Goal: Transaction & Acquisition: Obtain resource

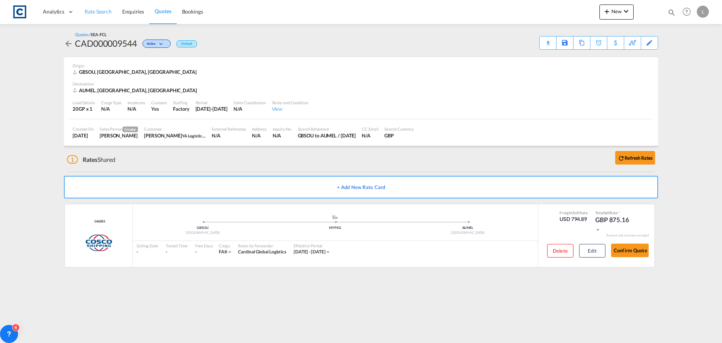
click at [94, 11] on span "Rate Search" at bounding box center [98, 11] width 27 height 6
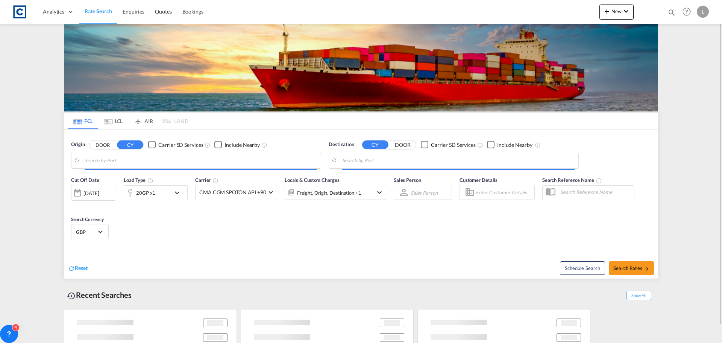
type input "[GEOGRAPHIC_DATA], GBSOU"
type input "[GEOGRAPHIC_DATA], [GEOGRAPHIC_DATA]"
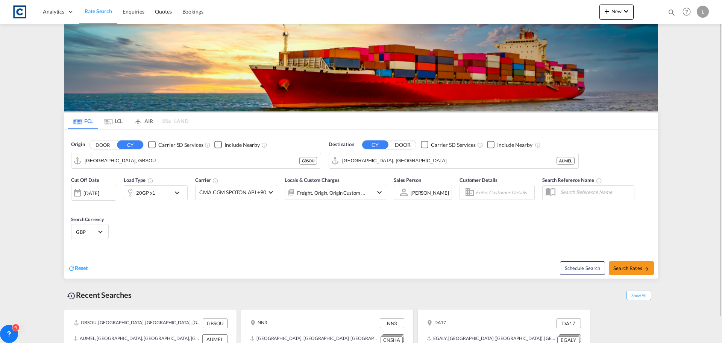
click at [104, 142] on button "DOOR" at bounding box center [103, 144] width 26 height 9
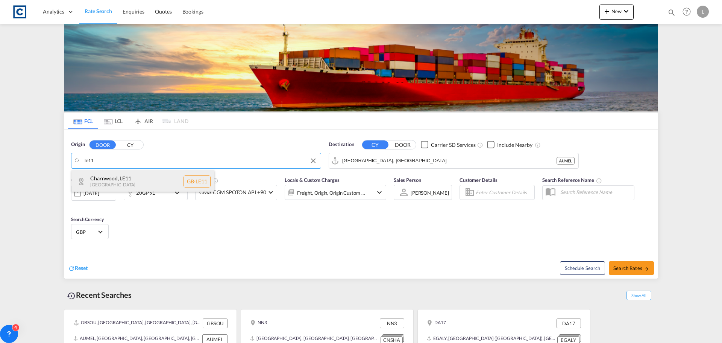
click at [106, 179] on div "Charnwood , LE11 [GEOGRAPHIC_DATA] [GEOGRAPHIC_DATA]-LE11" at bounding box center [142, 181] width 143 height 23
type input "GB-LE11, [GEOGRAPHIC_DATA]"
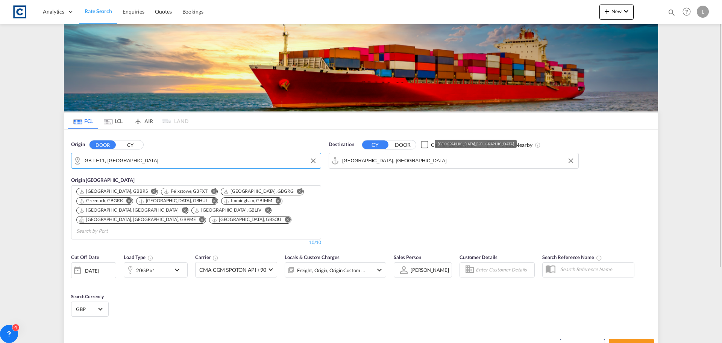
click at [393, 160] on input "[GEOGRAPHIC_DATA], [GEOGRAPHIC_DATA]" at bounding box center [458, 160] width 232 height 11
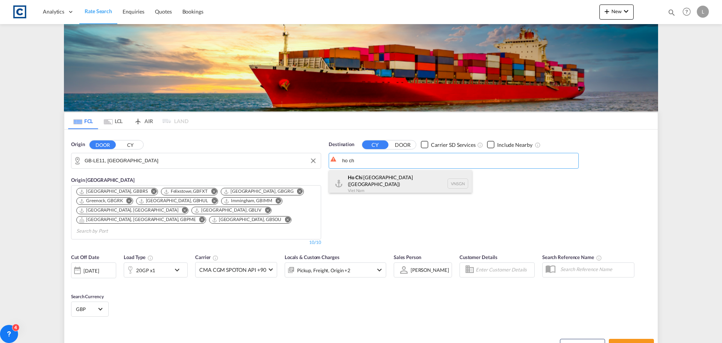
click at [370, 182] on div "Ho Ch i [GEOGRAPHIC_DATA] ([GEOGRAPHIC_DATA]) [GEOGRAPHIC_DATA] VNSGN" at bounding box center [400, 183] width 143 height 27
type input "Ho Chi Minh City ([GEOGRAPHIC_DATA]), VNSGN"
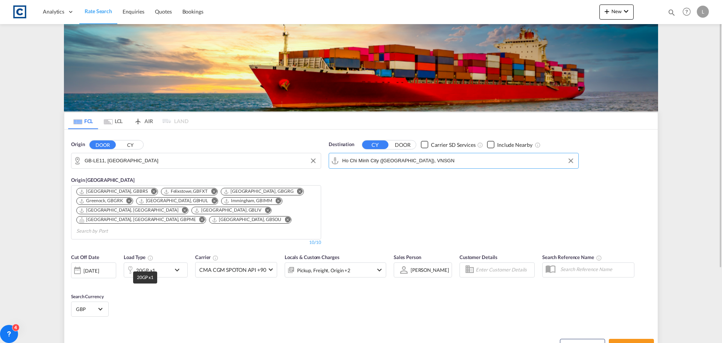
click at [148, 265] on div "20GP x1" at bounding box center [145, 270] width 19 height 11
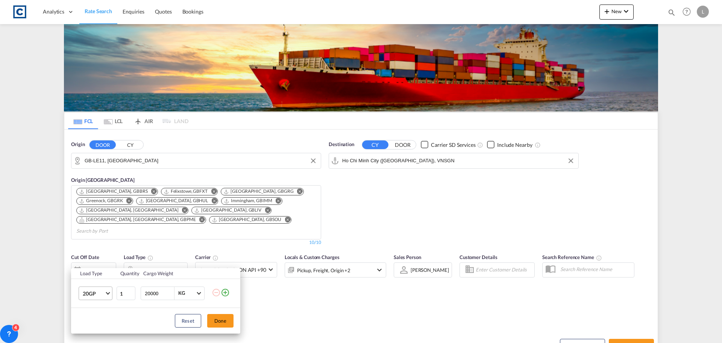
click at [85, 296] on span "20GP" at bounding box center [94, 294] width 22 height 8
click at [84, 287] on div "40HC" at bounding box center [90, 288] width 14 height 8
click at [225, 319] on button "Done" at bounding box center [220, 321] width 26 height 14
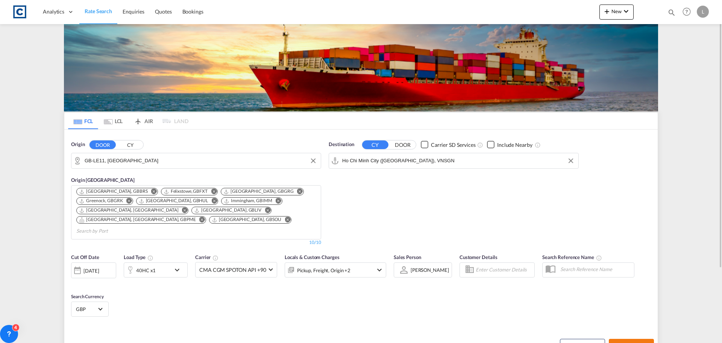
click at [637, 339] on button "Search Rates" at bounding box center [631, 346] width 45 height 14
type input "LE11 to VNSGN / [DATE]"
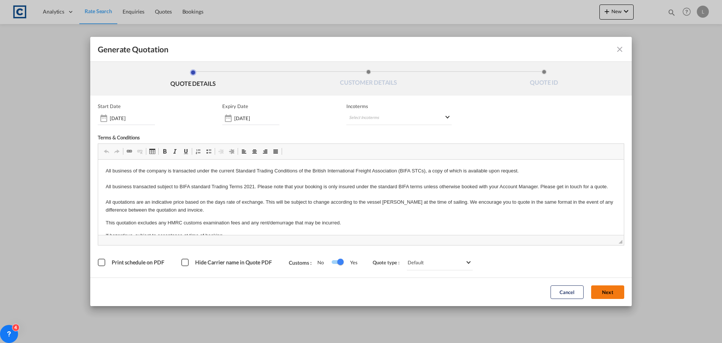
click at [605, 288] on button "Next" at bounding box center [607, 292] width 33 height 14
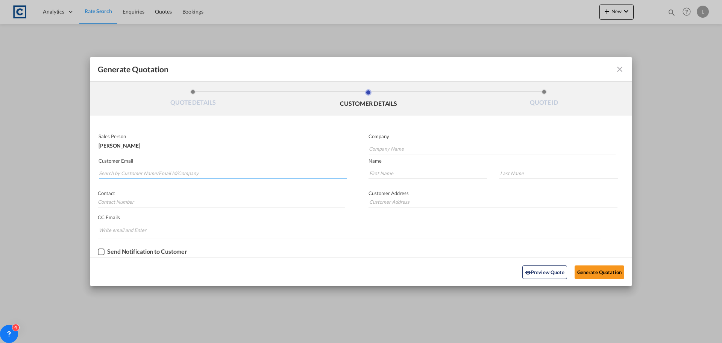
click at [101, 171] on input "Search by Customer Name/Email Id/Company" at bounding box center [223, 172] width 248 height 11
paste input "[PERSON_NAME] <[EMAIL_ADDRESS][DOMAIN_NAME]>"
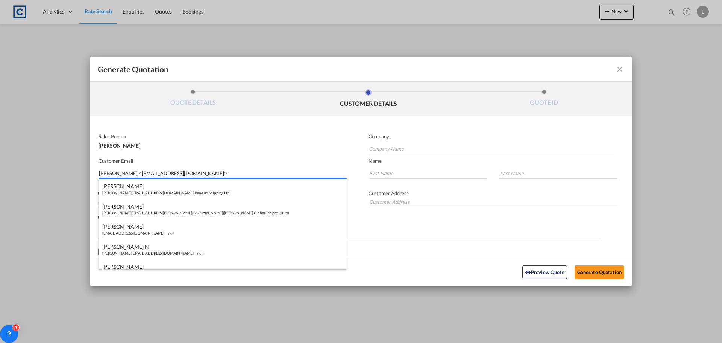
drag, startPoint x: 134, startPoint y: 173, endPoint x: 134, endPoint y: 159, distance: 14.3
click at [134, 170] on input "[PERSON_NAME] <[EMAIL_ADDRESS][DOMAIN_NAME]>" at bounding box center [223, 172] width 248 height 11
click at [176, 171] on input "[EMAIL_ADDRESS][DOMAIN_NAME]>" at bounding box center [223, 172] width 248 height 11
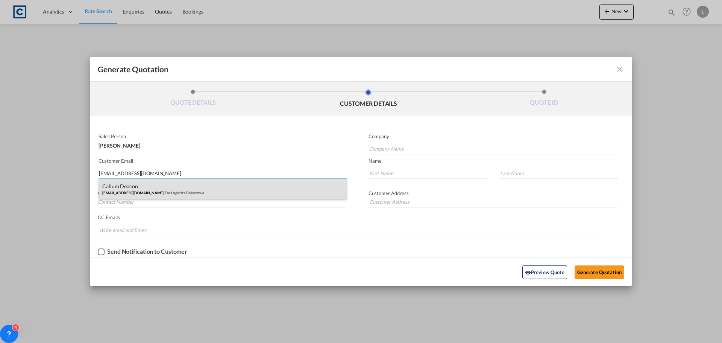
type input "[EMAIL_ADDRESS][DOMAIN_NAME]"
click at [138, 187] on div "Callum Deacon [EMAIL_ADDRESS][DOMAIN_NAME] | Far Logistics Felixstowe" at bounding box center [223, 189] width 248 height 20
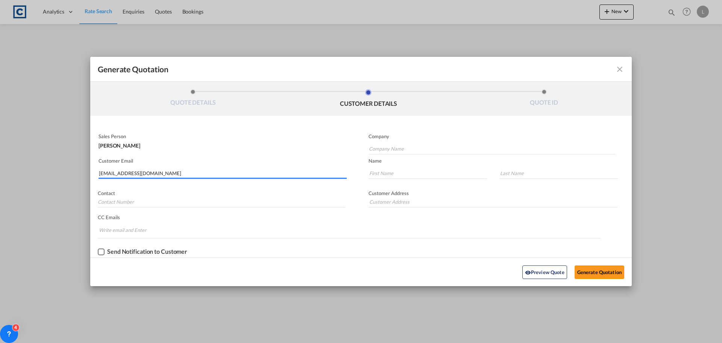
type input "Far Logistics Felixstowe"
type input "Callum"
type input "Deacon"
type input "[PHONE_NUMBER]"
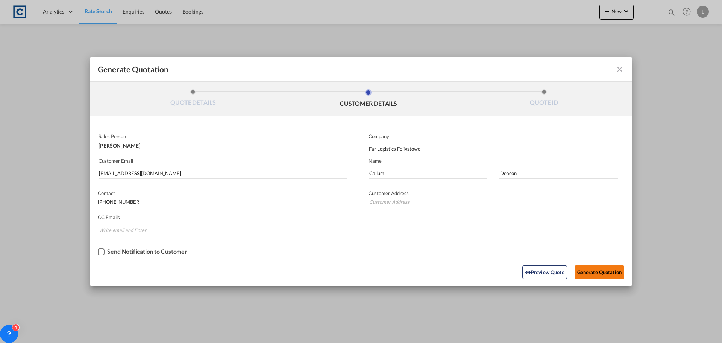
click at [596, 269] on button "Generate Quotation" at bounding box center [600, 272] width 50 height 14
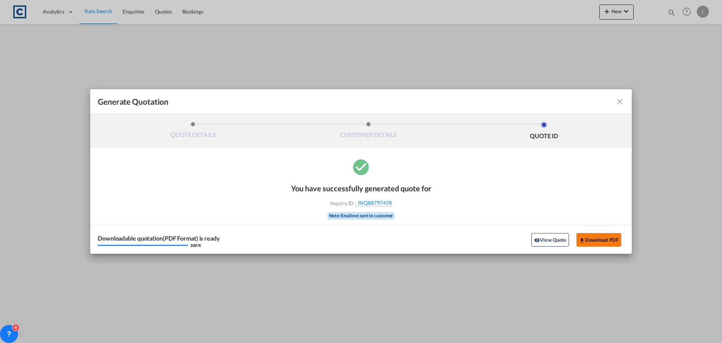
click at [596, 240] on button "Download PDF" at bounding box center [599, 240] width 45 height 14
